Goal: Use online tool/utility: Utilize a website feature to perform a specific function

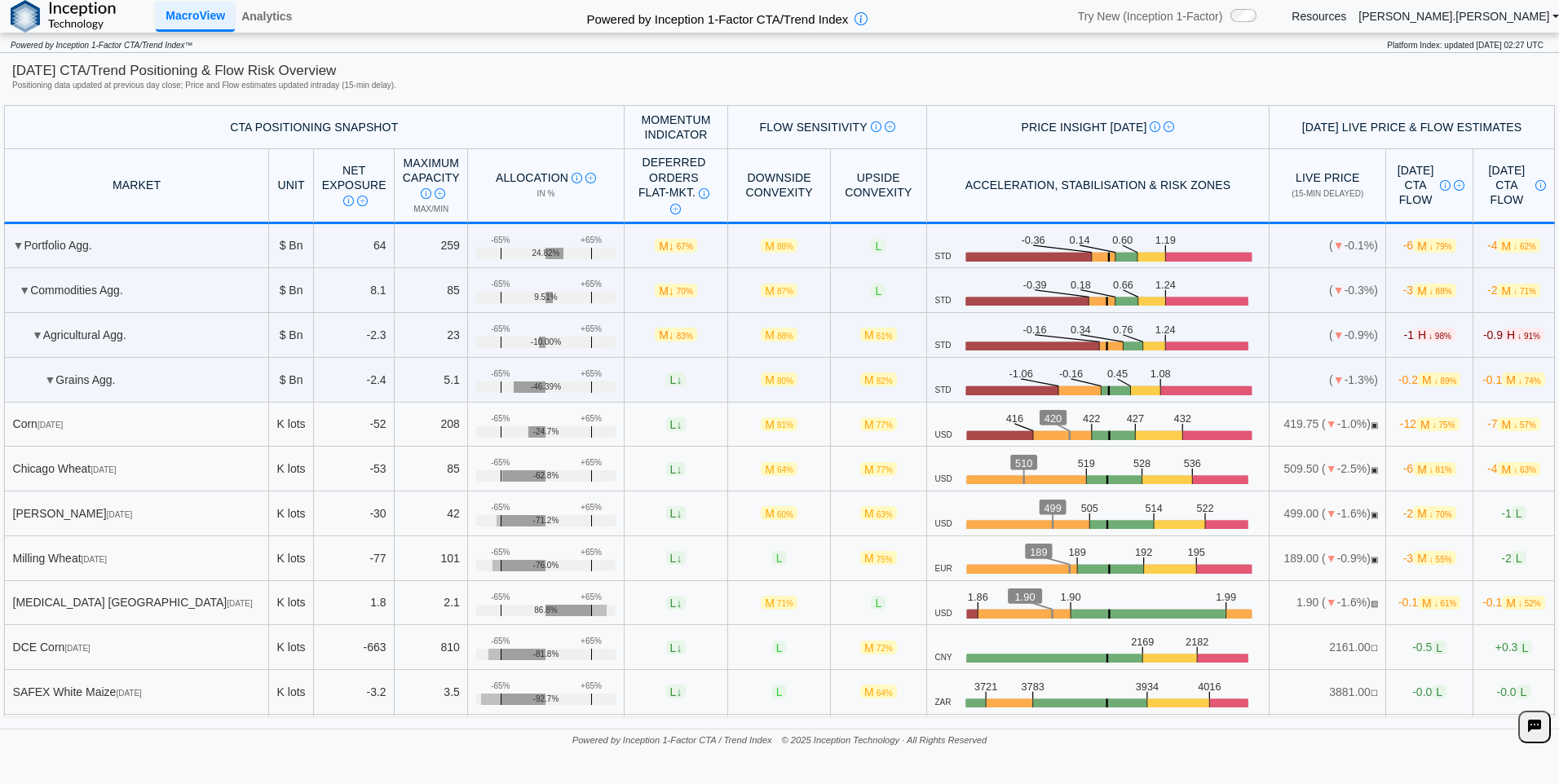
scroll to position [407, 0]
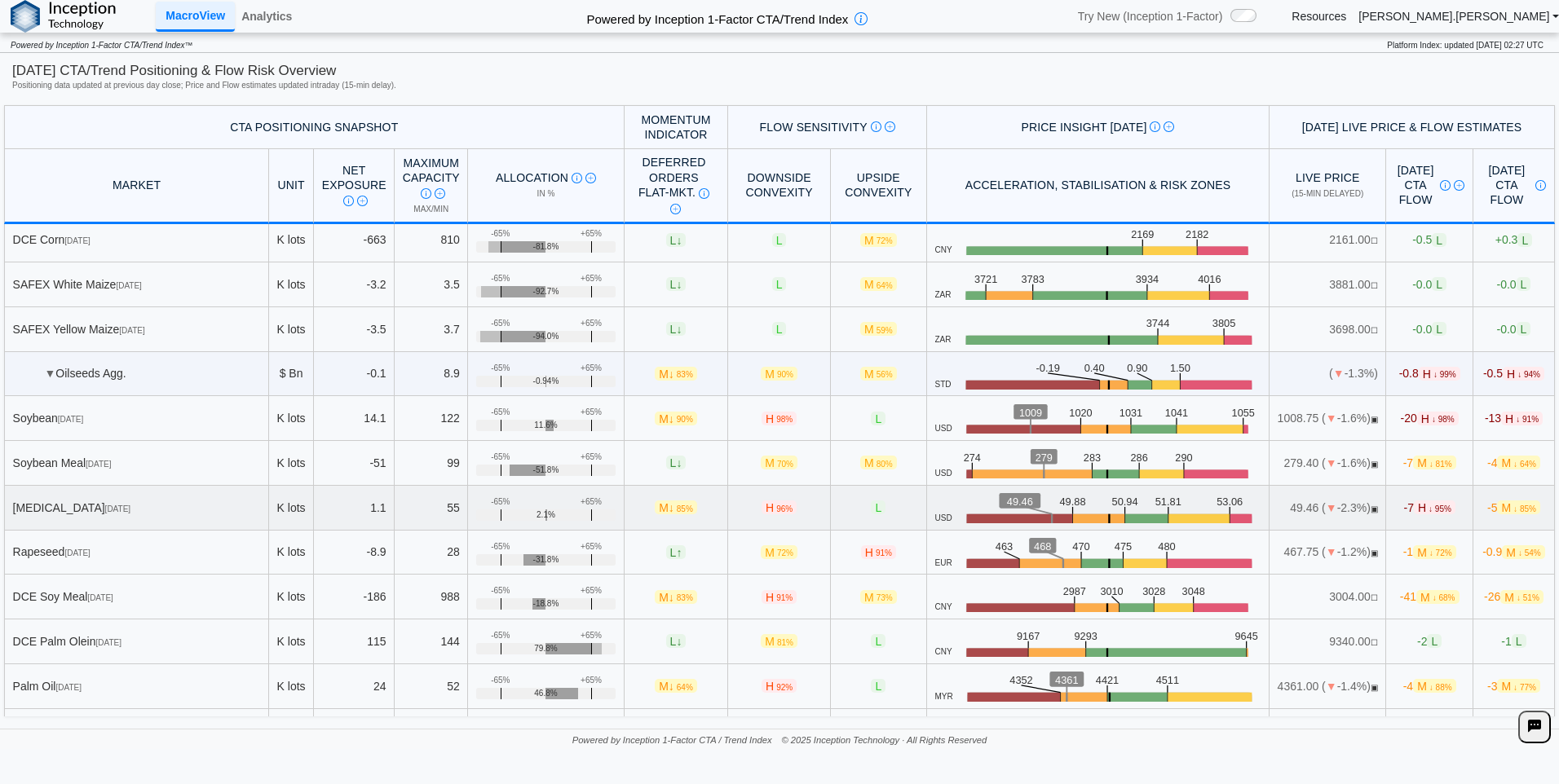
click at [131, 506] on span "[DATE]" at bounding box center [118, 508] width 25 height 9
click at [266, 15] on link "Analytics" at bounding box center [267, 16] width 64 height 28
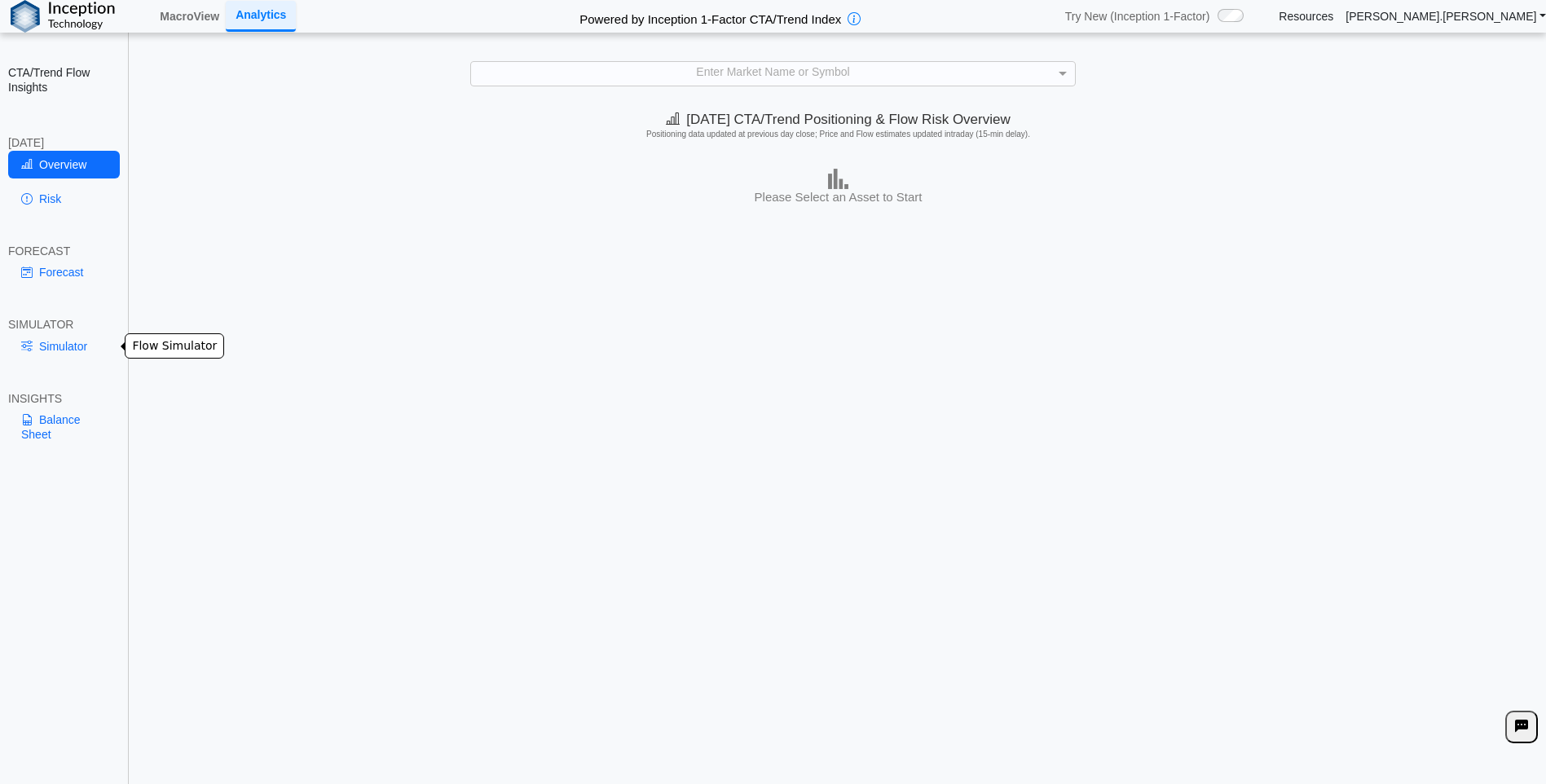
click at [54, 342] on link "Simulator" at bounding box center [64, 347] width 112 height 28
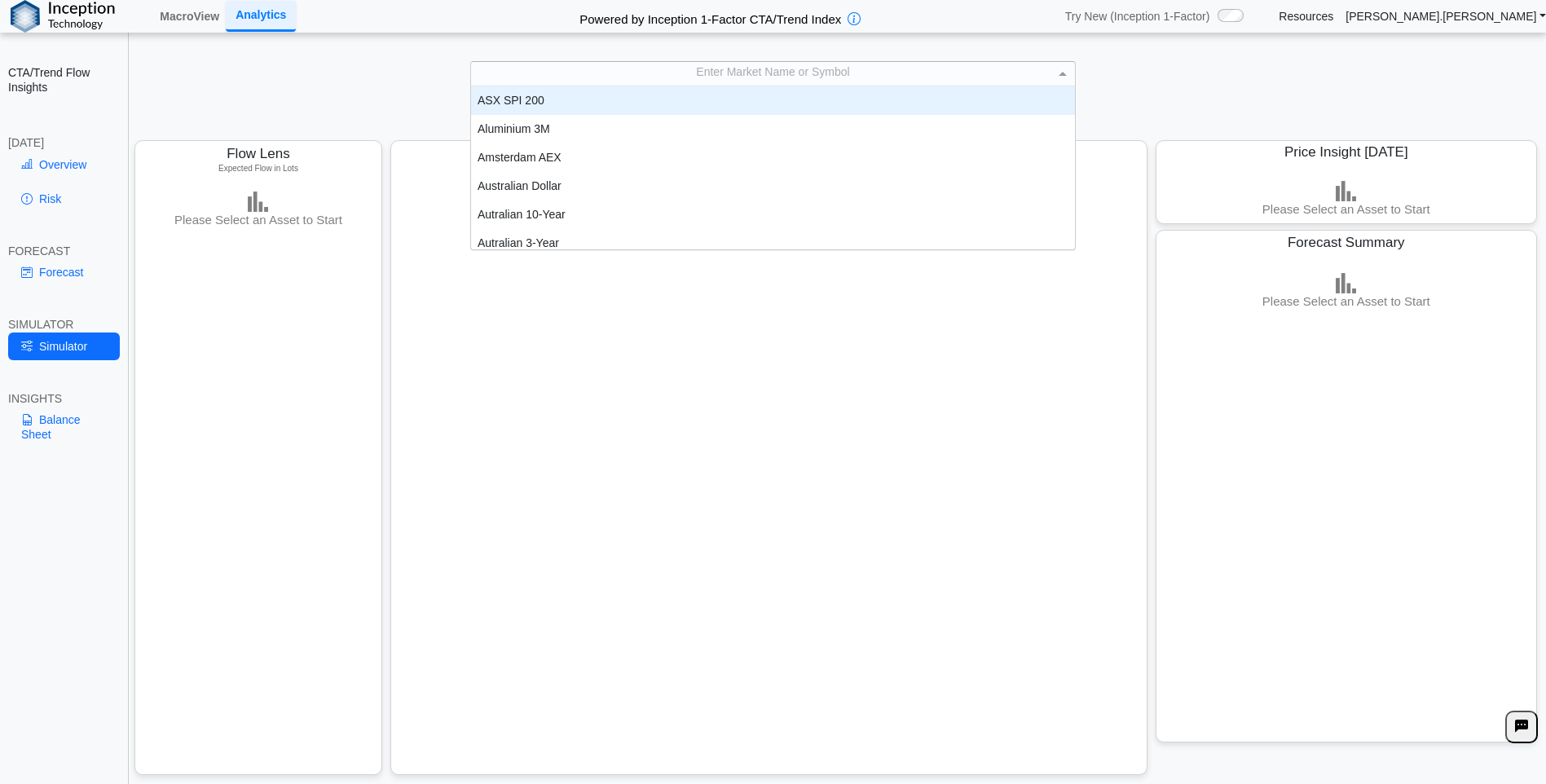
click at [740, 69] on div "Enter Market Name or Symbol" at bounding box center [773, 74] width 604 height 24
type input "***"
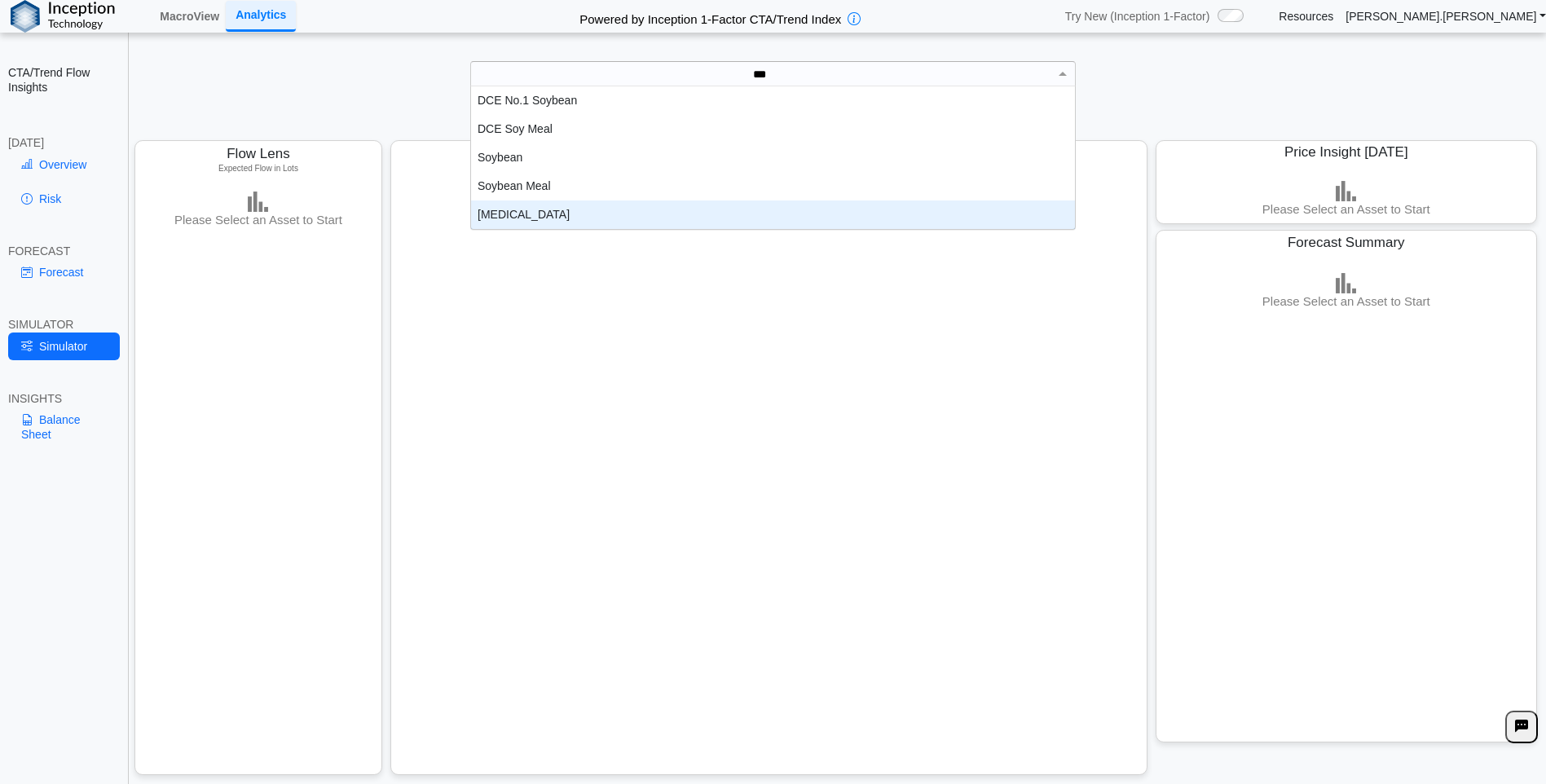
click at [547, 212] on div "[MEDICAL_DATA]" at bounding box center [773, 214] width 604 height 29
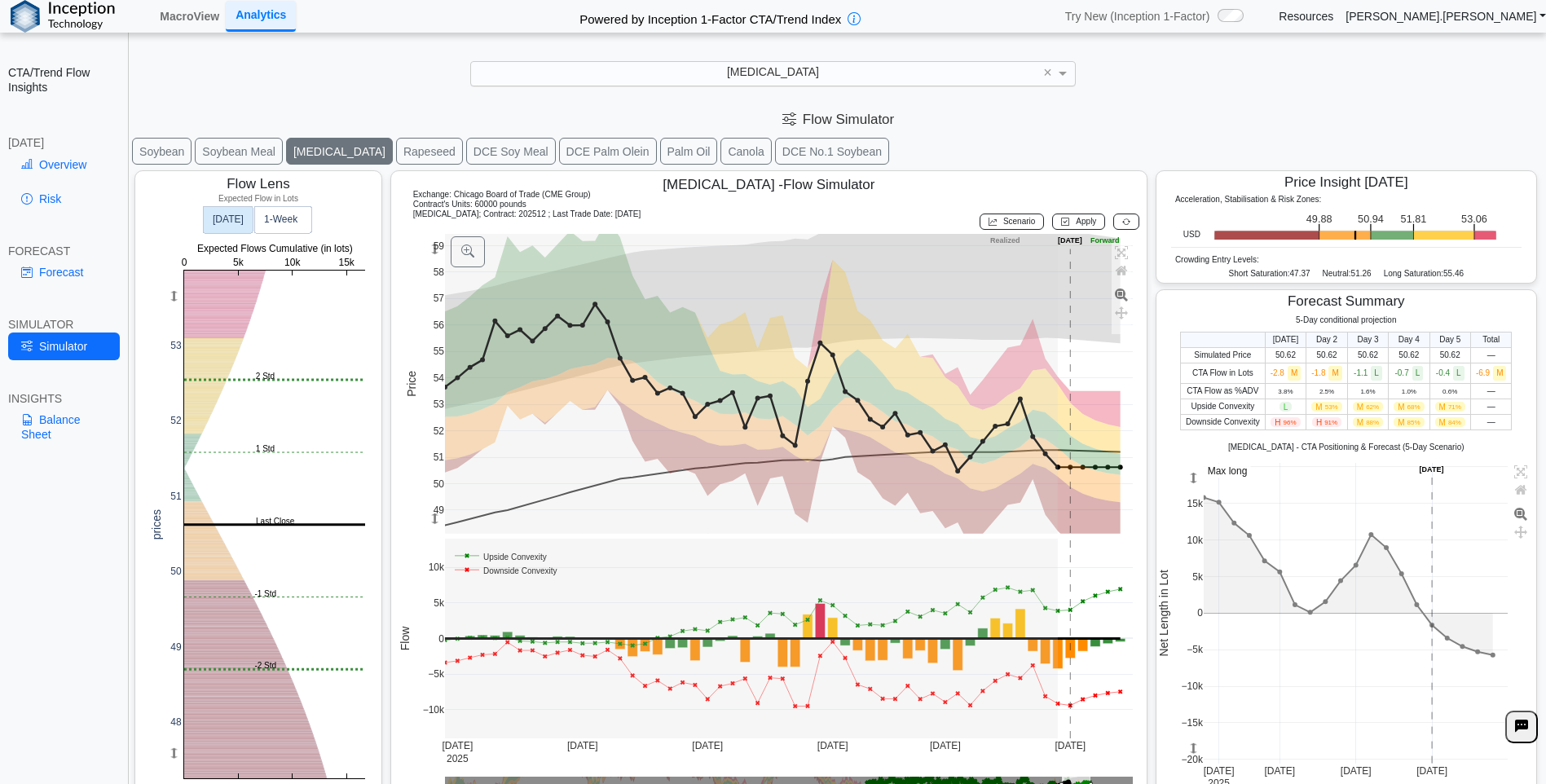
click at [1151, 103] on div "Flow Simulator" at bounding box center [838, 120] width 1416 height 34
